Goal: Navigation & Orientation: Go to known website

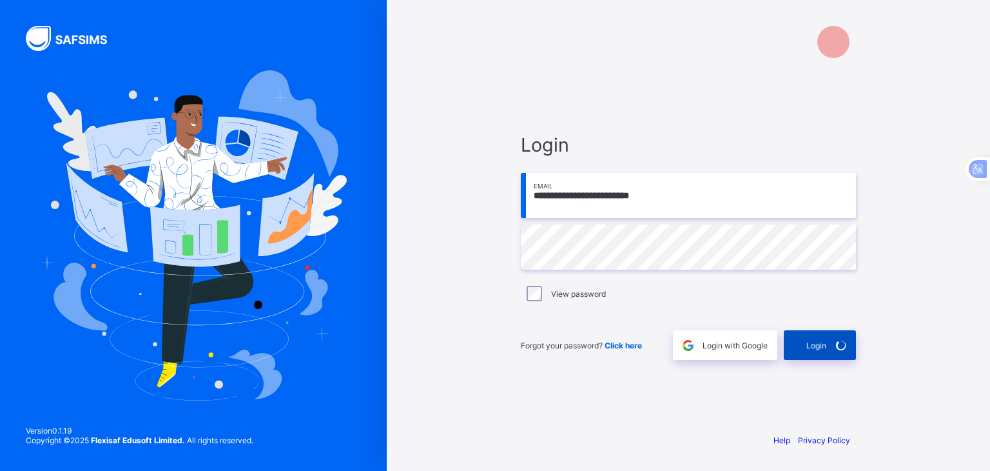
click at [820, 342] on span "Login" at bounding box center [817, 345] width 20 height 10
click at [810, 342] on span "Login" at bounding box center [817, 345] width 20 height 10
click at [810, 342] on div "Login" at bounding box center [820, 345] width 72 height 30
